Goal: Find specific page/section: Find specific page/section

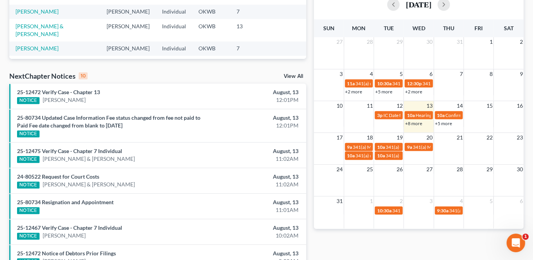
click at [446, 124] on link "+5 more" at bounding box center [443, 124] width 17 height 6
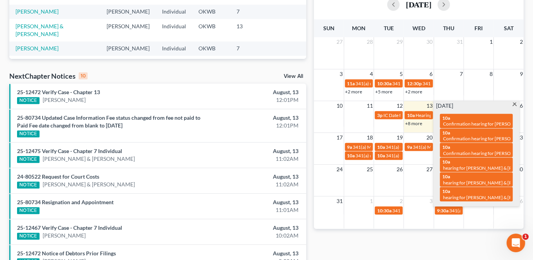
click at [515, 105] on span at bounding box center [515, 105] width 6 height 5
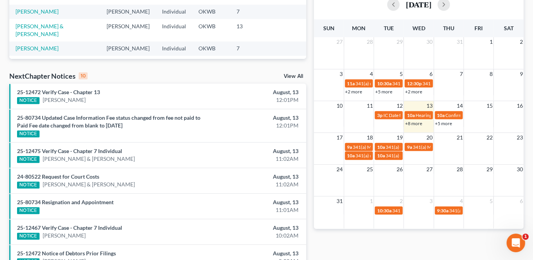
click at [415, 123] on link "+8 more" at bounding box center [413, 124] width 17 height 6
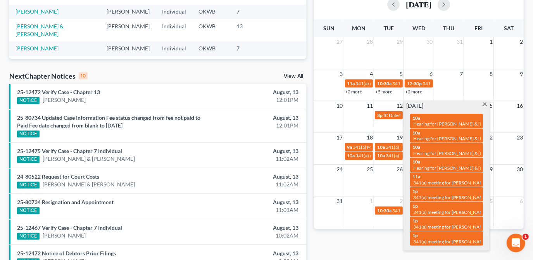
click at [486, 106] on span at bounding box center [485, 105] width 6 height 5
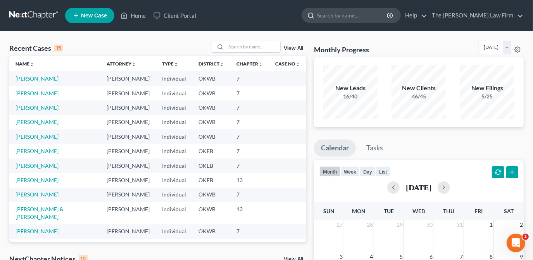
click at [375, 18] on input "search" at bounding box center [352, 15] width 71 height 14
type input "southern"
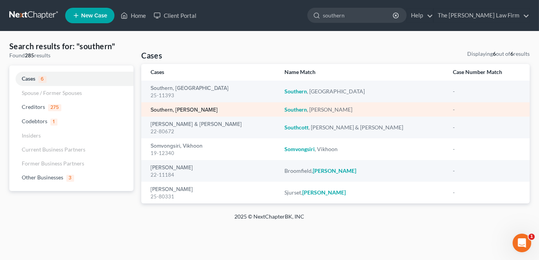
click at [186, 111] on link "Southern, Matthew" at bounding box center [183, 109] width 67 height 5
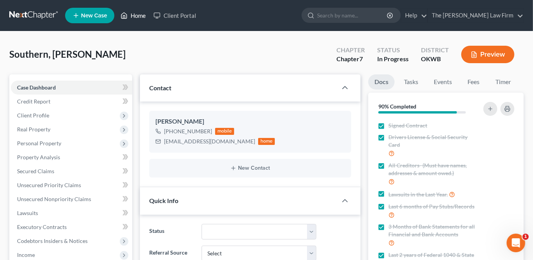
click at [131, 19] on link "Home" at bounding box center [133, 16] width 33 height 14
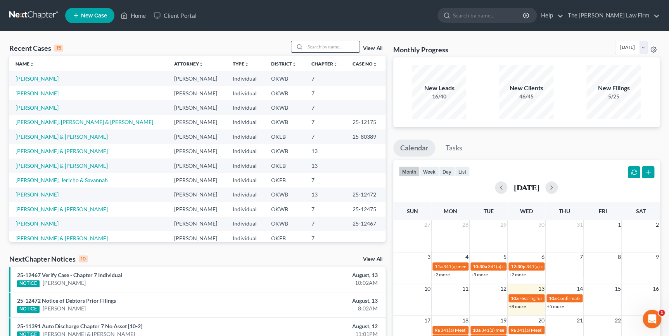
click at [338, 50] on input "search" at bounding box center [332, 46] width 54 height 11
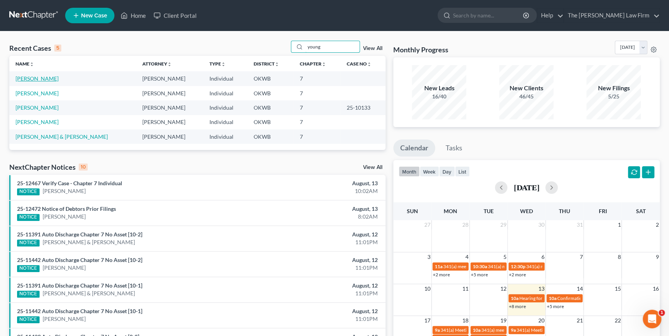
type input "young"
click at [48, 79] on link "[PERSON_NAME]" at bounding box center [37, 78] width 43 height 7
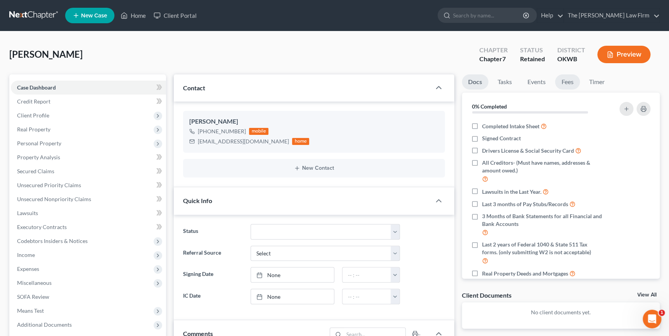
click at [533, 82] on link "Fees" at bounding box center [567, 81] width 25 height 15
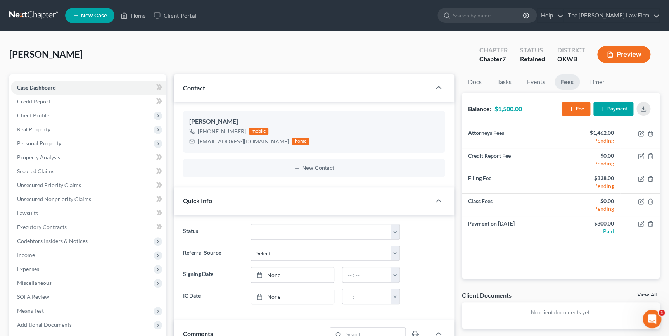
click at [447, 47] on div "Young, Annilyn Upgraded Chapter Chapter 7 Status Retained District OKWB Preview" at bounding box center [334, 58] width 650 height 34
drag, startPoint x: 259, startPoint y: 140, endPoint x: 199, endPoint y: 143, distance: 60.1
click at [199, 143] on div "[EMAIL_ADDRESS][DOMAIN_NAME]" at bounding box center [243, 142] width 91 height 8
drag, startPoint x: 204, startPoint y: 142, endPoint x: 207, endPoint y: 142, distance: 3.9
copy div "[EMAIL_ADDRESS][DOMAIN_NAME]"
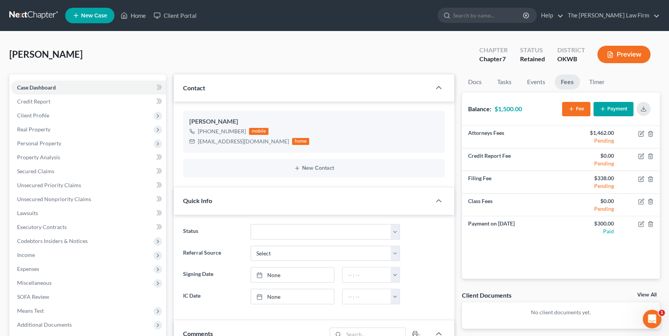
click at [328, 60] on div "Young, Annilyn Upgraded Chapter Chapter 7 Status Retained District OKWB Preview" at bounding box center [334, 58] width 650 height 34
click at [354, 60] on div "Young, Annilyn Upgraded Chapter Chapter 7 Status Retained District OKWB Preview" at bounding box center [334, 58] width 650 height 34
click at [332, 54] on div "Young, Annilyn Upgraded Chapter Chapter 7 Status Retained District OKWB Preview" at bounding box center [334, 58] width 650 height 34
